Goal: Task Accomplishment & Management: Complete application form

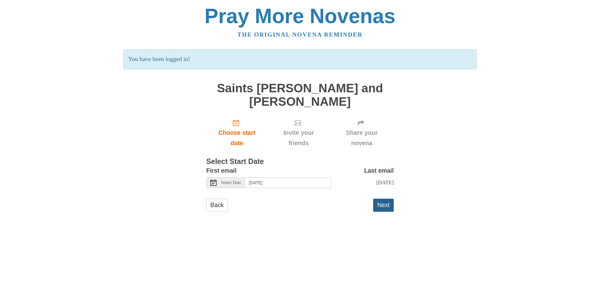
click at [379, 208] on button "Next" at bounding box center [383, 204] width 21 height 13
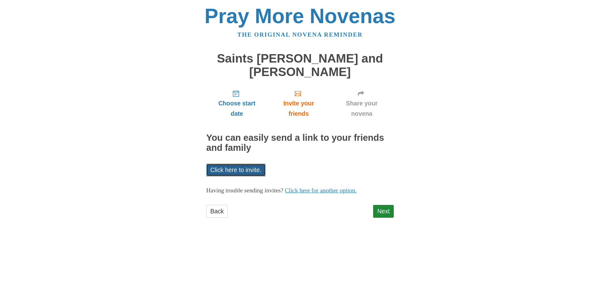
click at [248, 171] on link "Click here to invite." at bounding box center [235, 169] width 59 height 13
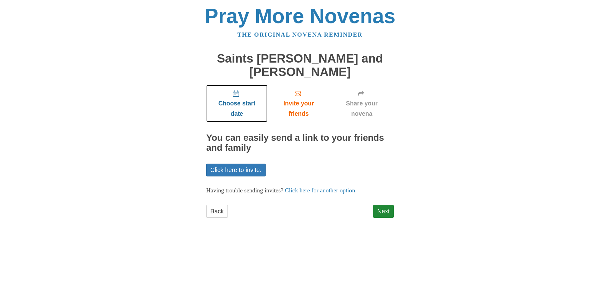
click at [240, 104] on span "Choose start date" at bounding box center [236, 108] width 49 height 21
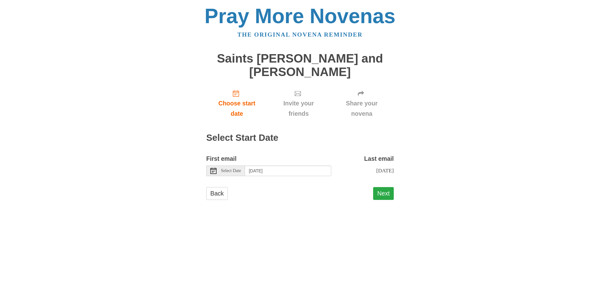
click at [378, 196] on button "Next" at bounding box center [383, 193] width 21 height 13
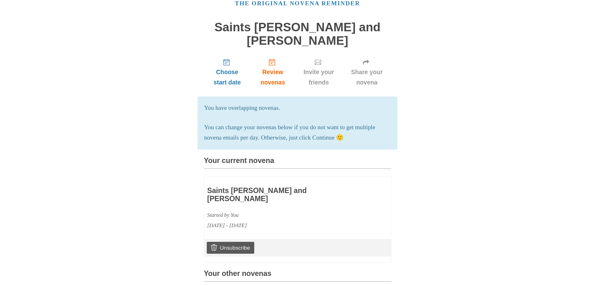
scroll to position [62, 0]
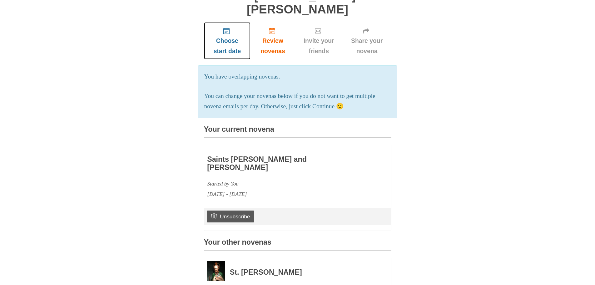
click at [227, 50] on span "Choose start date" at bounding box center [227, 46] width 34 height 21
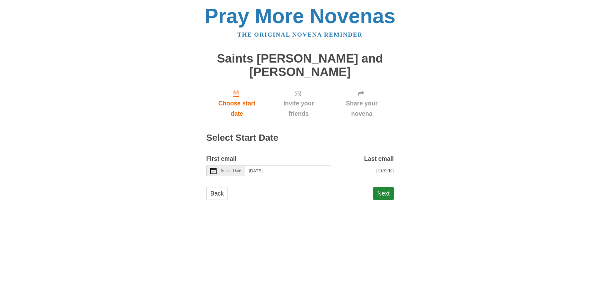
click at [214, 168] on use at bounding box center [213, 170] width 6 height 6
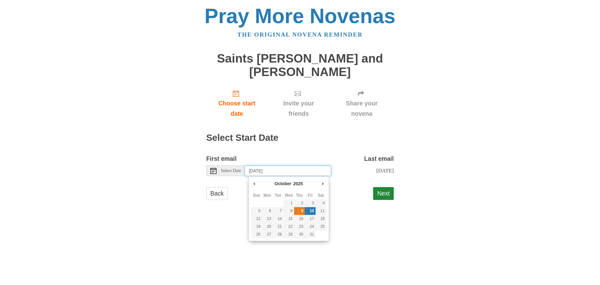
type input "Thursday, October 9th"
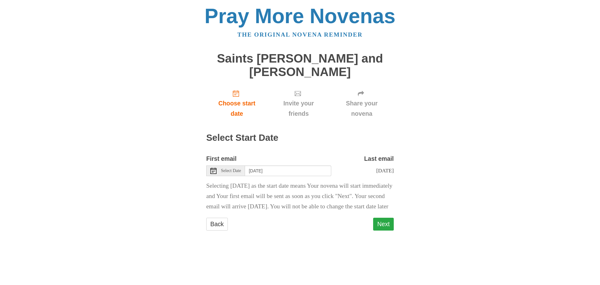
click at [383, 230] on button "Next" at bounding box center [383, 223] width 21 height 13
